Goal: Find specific page/section: Find specific page/section

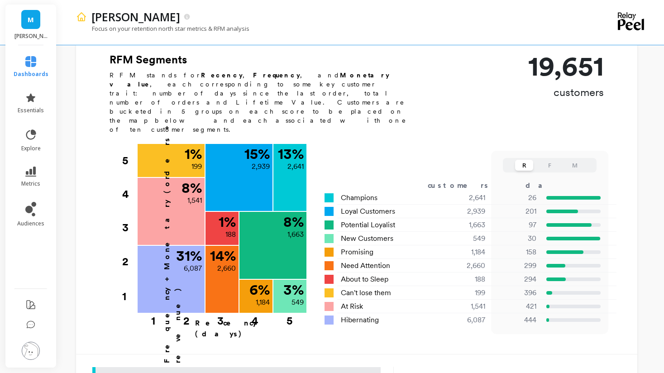
scroll to position [297, 0]
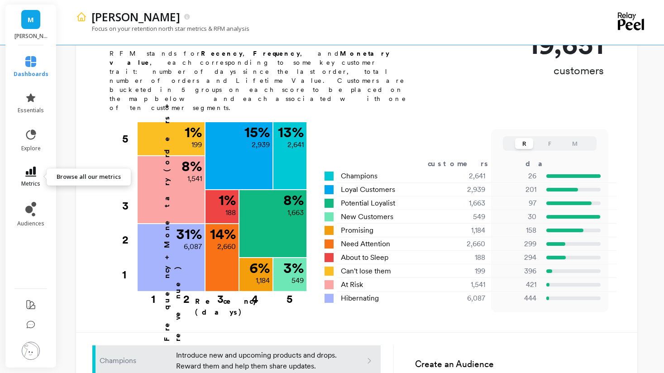
click at [27, 167] on icon at bounding box center [30, 172] width 11 height 10
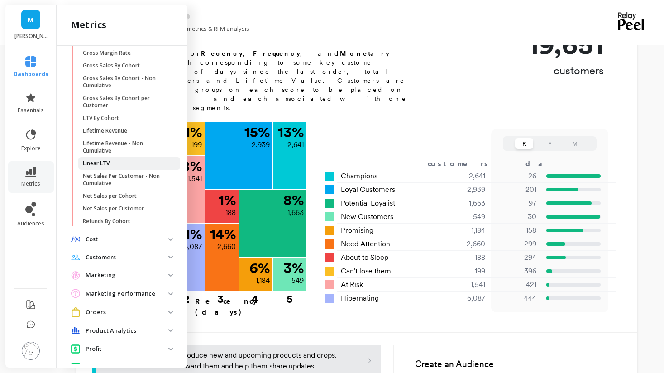
scroll to position [250, 0]
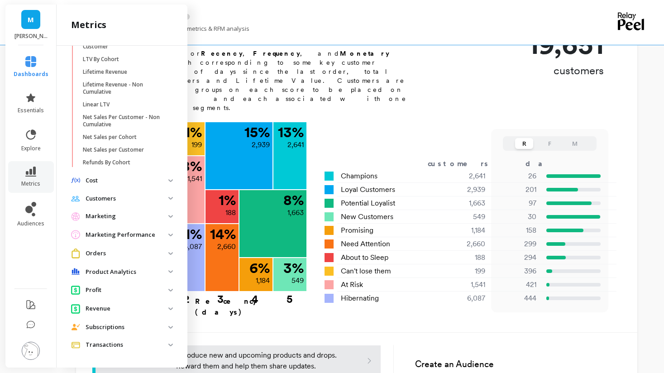
click at [121, 200] on p "Customers" at bounding box center [127, 198] width 83 height 9
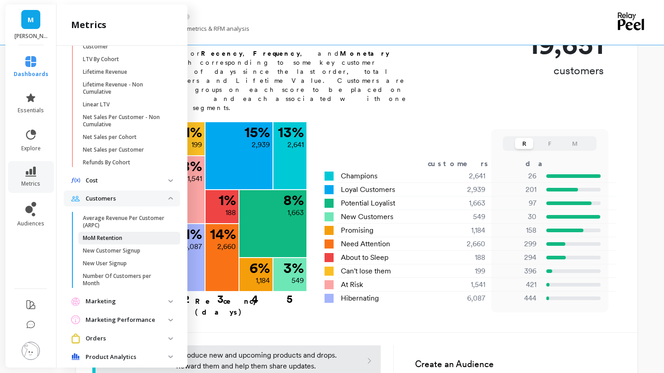
click at [118, 235] on p "MoM Retention" at bounding box center [102, 237] width 39 height 7
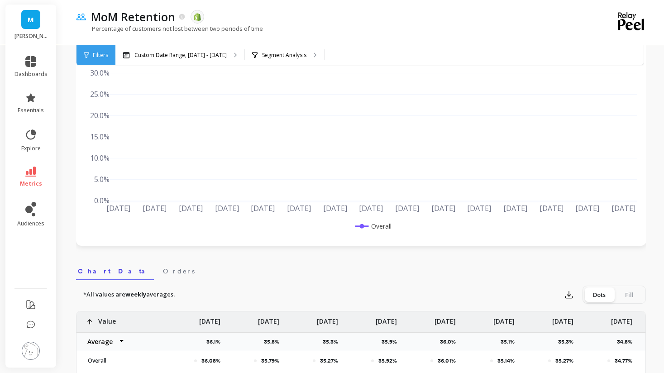
scroll to position [82, 0]
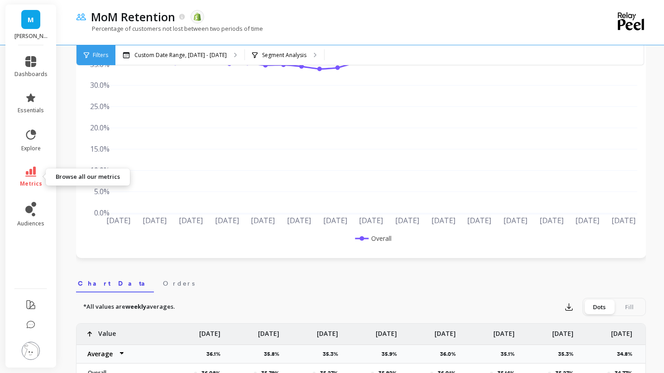
click at [30, 169] on icon at bounding box center [30, 172] width 11 height 10
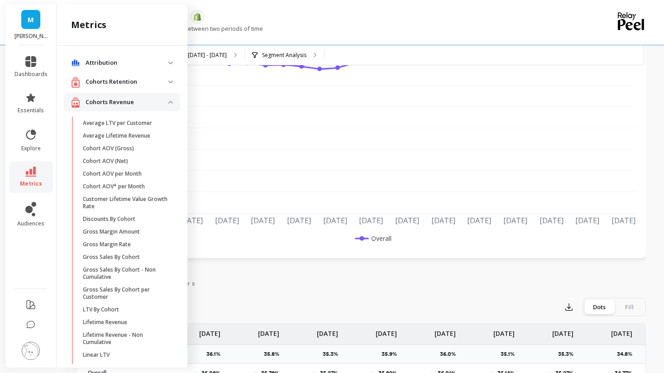
scroll to position [0, 0]
click at [104, 75] on retention "Cohorts Retention" at bounding box center [122, 81] width 116 height 19
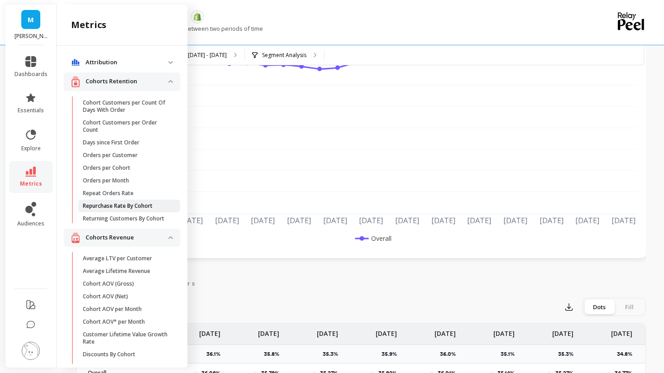
click at [105, 208] on p "Repurchase Rate By Cohort" at bounding box center [118, 205] width 70 height 7
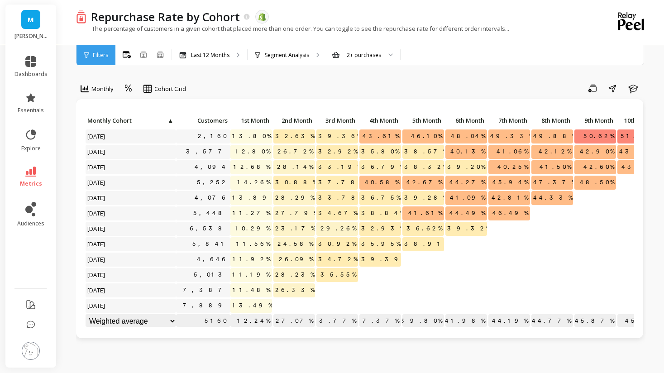
scroll to position [5, 0]
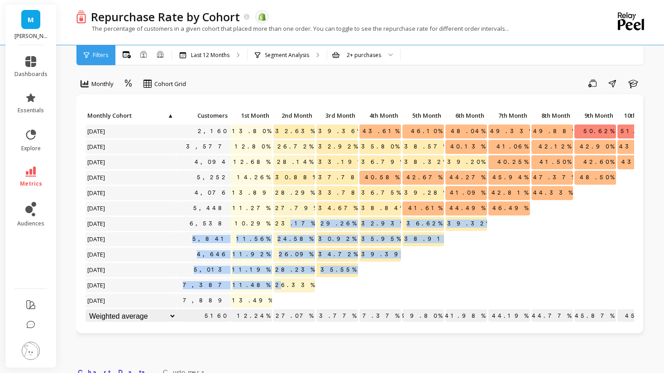
drag, startPoint x: 296, startPoint y: 284, endPoint x: 302, endPoint y: 223, distance: 61.4
click at [302, 223] on div "Click to create an audience 2,160 13.80% 32.63% 39.36% 43.61% 46.10% 48.04% 49.…" at bounding box center [405, 216] width 641 height 215
click at [329, 273] on p "35.55%" at bounding box center [337, 270] width 42 height 14
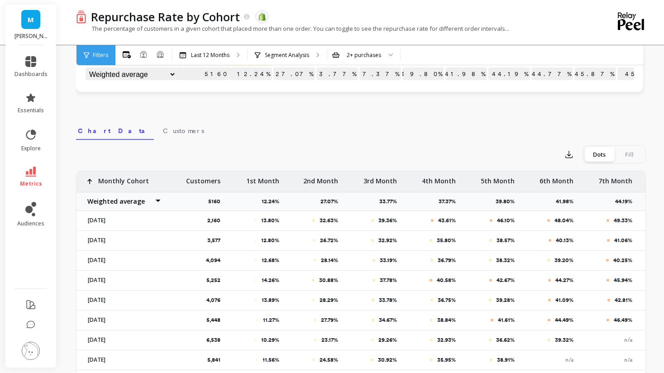
scroll to position [134, 0]
